Goal: Feedback & Contribution: Submit feedback/report problem

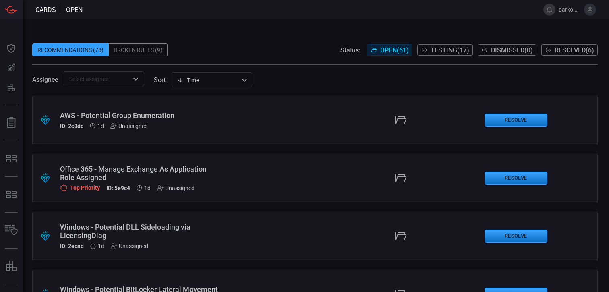
click at [148, 49] on div "Broken Rules (9)" at bounding box center [138, 50] width 59 height 13
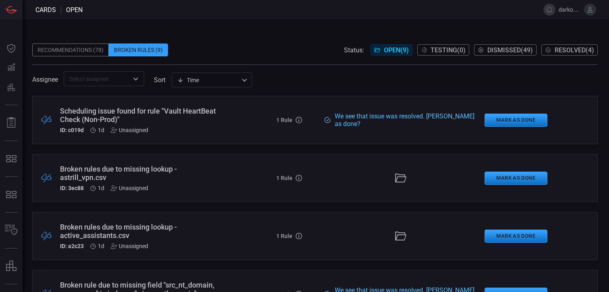
click at [102, 79] on input "text" at bounding box center [97, 79] width 62 height 10
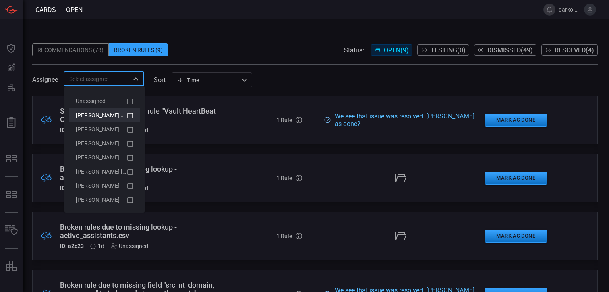
click at [100, 116] on span "[PERSON_NAME] (Myself)" at bounding box center [109, 115] width 66 height 6
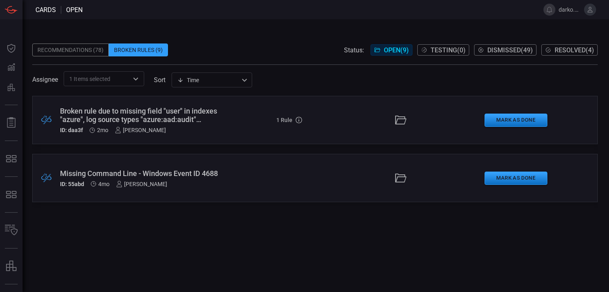
click at [289, 214] on div ".broken_cards_icon_0{fill:#39A4FF;} .broken_cards_icon_1{fill:none;stroke:#1918…" at bounding box center [315, 194] width 566 height 196
click at [199, 115] on div "Broken rule due to missing field "user" in indexes "azure", log source types "a…" at bounding box center [141, 115] width 162 height 17
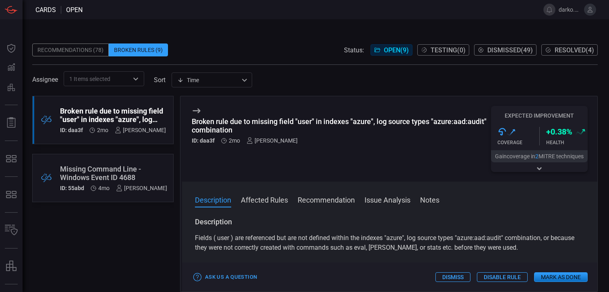
click at [432, 196] on button "Notes" at bounding box center [429, 200] width 19 height 10
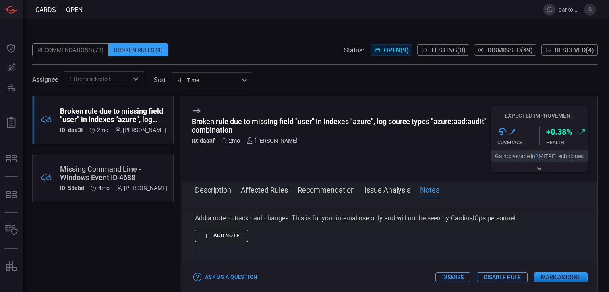
scroll to position [421, 0]
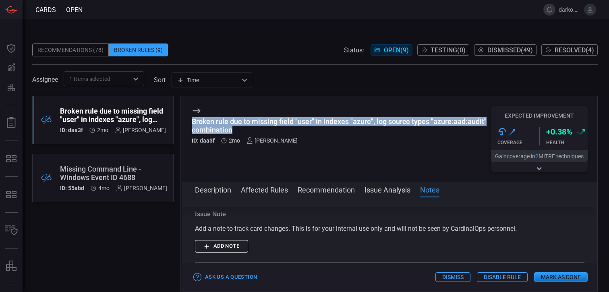
drag, startPoint x: 231, startPoint y: 129, endPoint x: 192, endPoint y: 121, distance: 40.0
click at [192, 121] on div "Broken rule due to missing field "user" in indexes "azure", log source types "a…" at bounding box center [341, 125] width 299 height 17
copy div "Broken rule due to missing field "user" in indexes "azure", log source types "a…"
click at [227, 243] on button "Add note" at bounding box center [221, 246] width 53 height 12
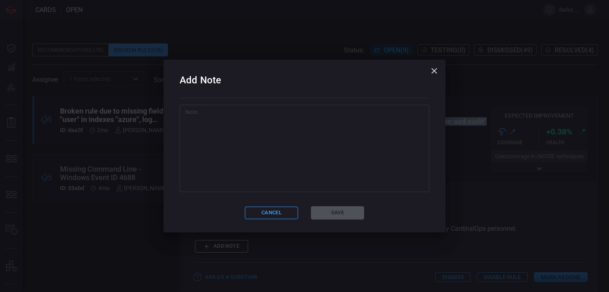
click at [294, 157] on textarea at bounding box center [304, 148] width 239 height 81
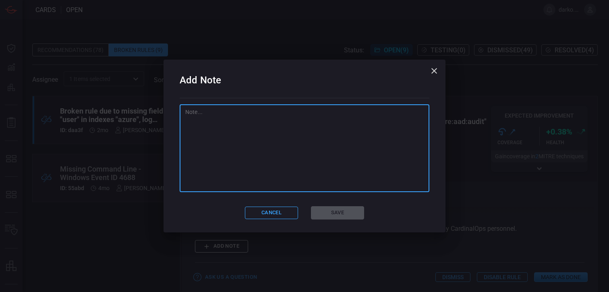
paste textarea "STRY0229670"
type textarea "STRY0229670"
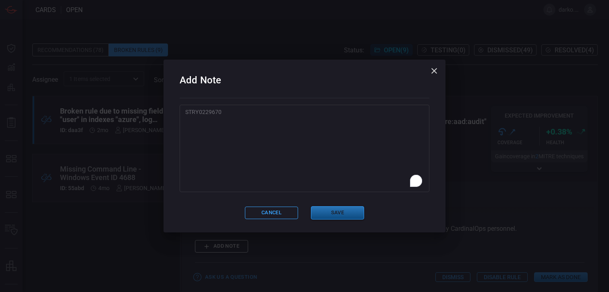
click at [340, 210] on button "Save" at bounding box center [337, 212] width 53 height 13
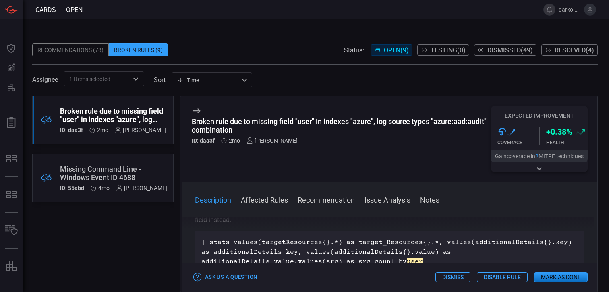
scroll to position [0, 0]
